Goal: Task Accomplishment & Management: Manage account settings

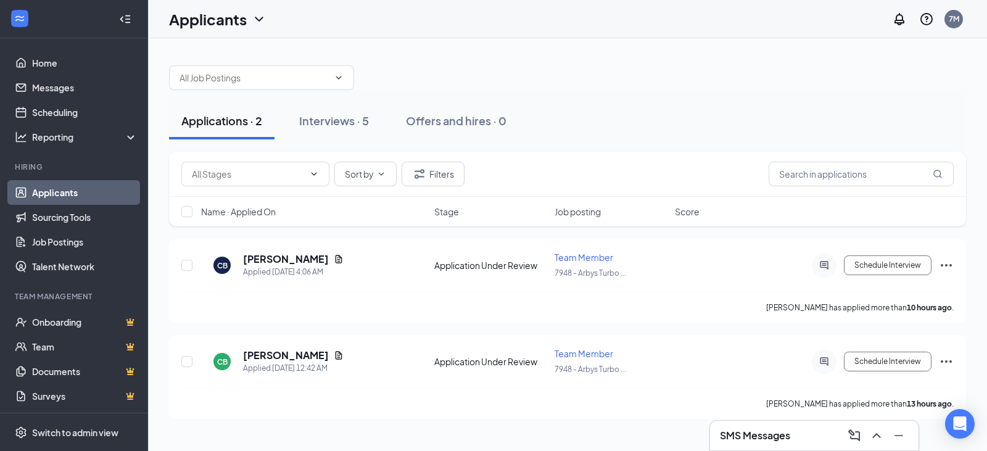
click at [743, 430] on h3 "SMS Messages" at bounding box center [755, 436] width 70 height 14
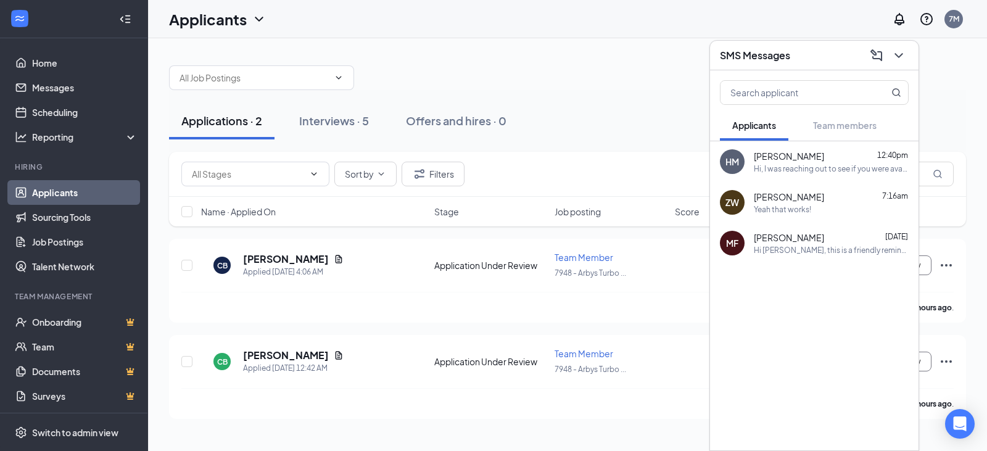
click at [777, 167] on div "Hi, I was reaching out to see if you were available to start [DATE] at 10:30am?" at bounding box center [831, 168] width 155 height 10
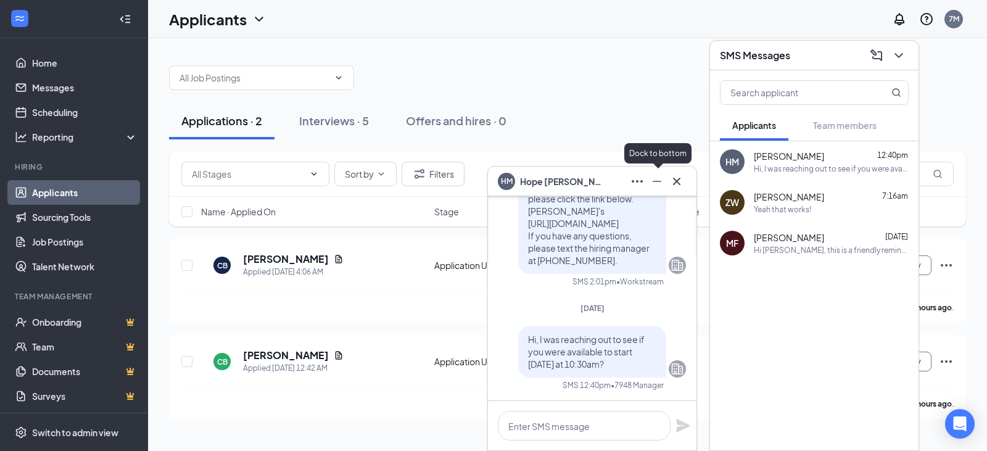
click at [658, 185] on icon "Minimize" at bounding box center [657, 181] width 15 height 15
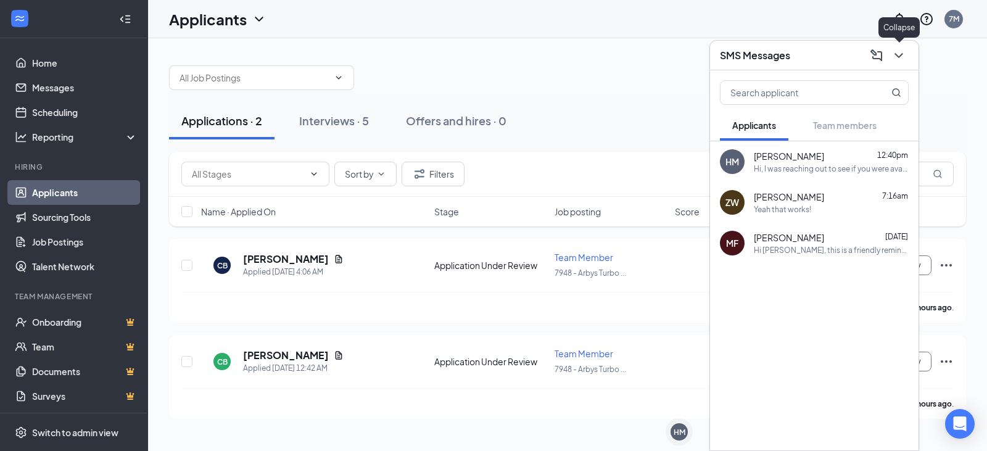
click at [904, 63] on button at bounding box center [899, 56] width 20 height 20
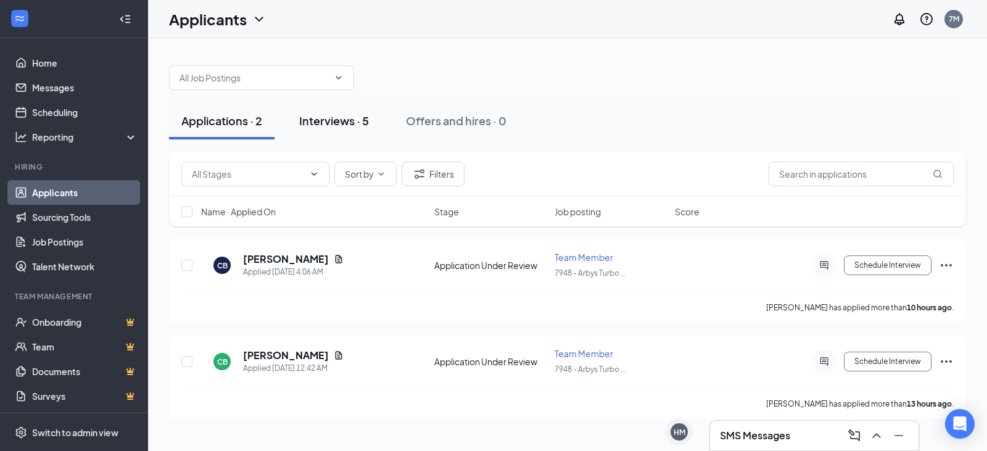
click at [318, 118] on div "Interviews · 5" at bounding box center [334, 120] width 70 height 15
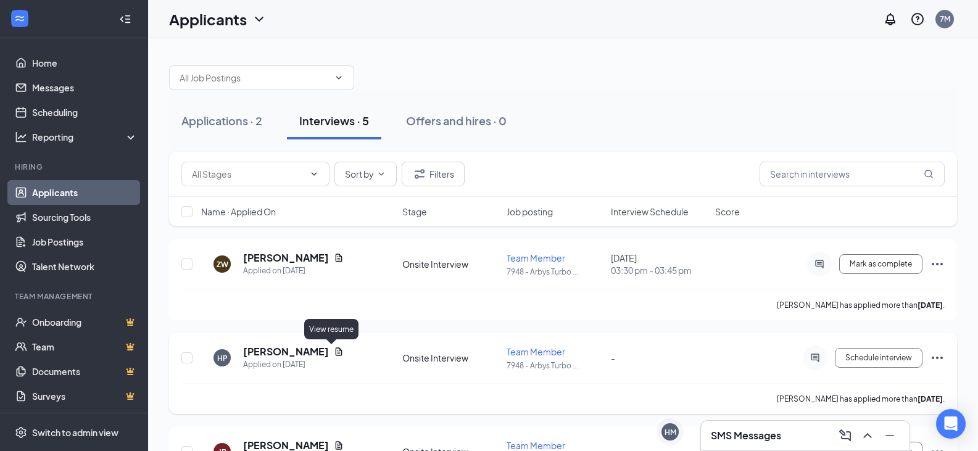
click at [334, 351] on icon "Document" at bounding box center [339, 352] width 10 height 10
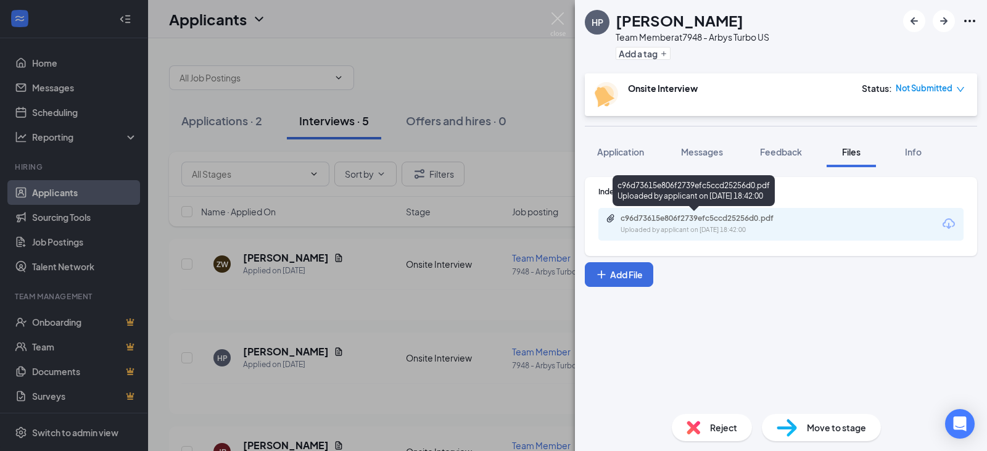
click at [705, 229] on div "Uploaded by applicant on [DATE] 18:42:00" at bounding box center [713, 230] width 185 height 10
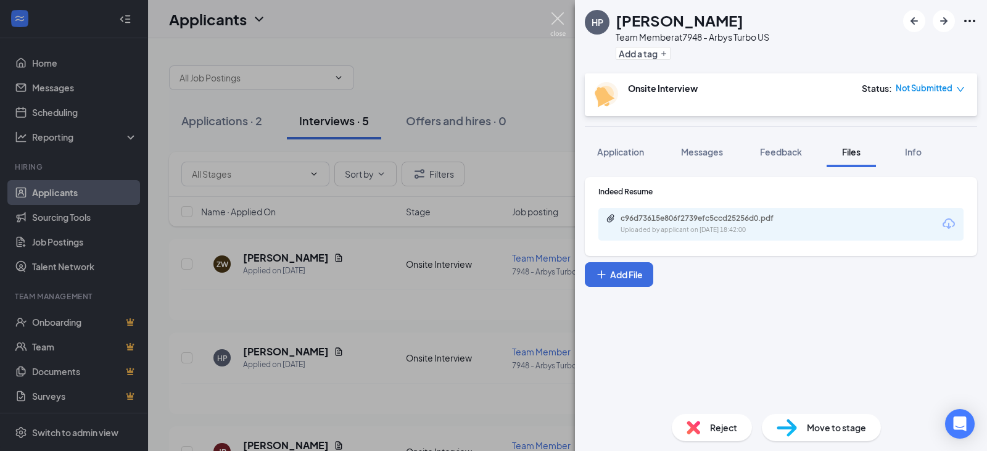
click at [562, 19] on img at bounding box center [557, 24] width 15 height 24
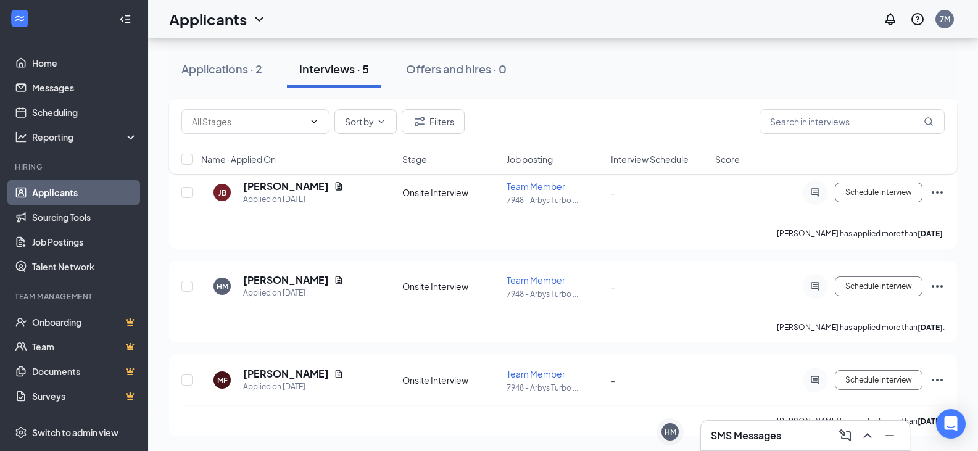
scroll to position [74, 0]
